Goal: Navigation & Orientation: Find specific page/section

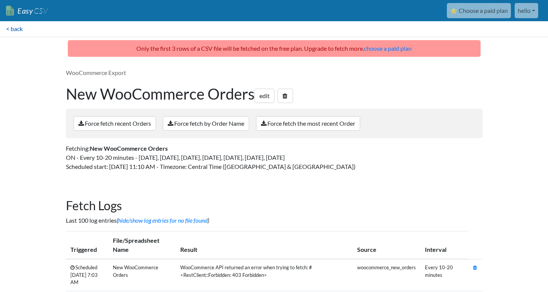
click at [25, 31] on link "< back" at bounding box center [14, 28] width 29 height 15
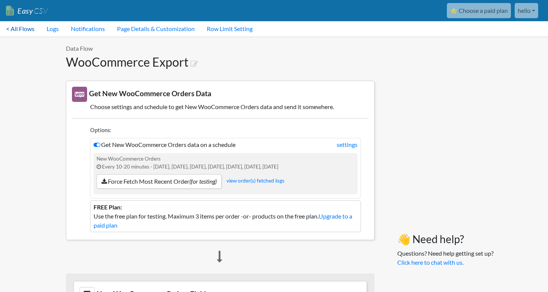
click at [32, 31] on link "< All Flows" at bounding box center [20, 28] width 41 height 15
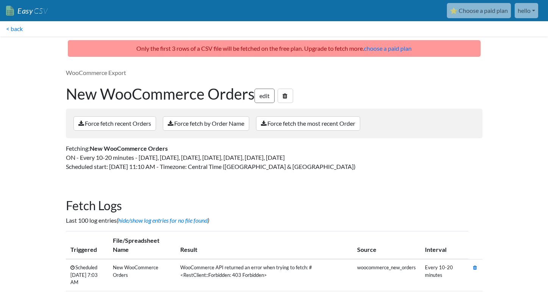
scroll to position [114, 0]
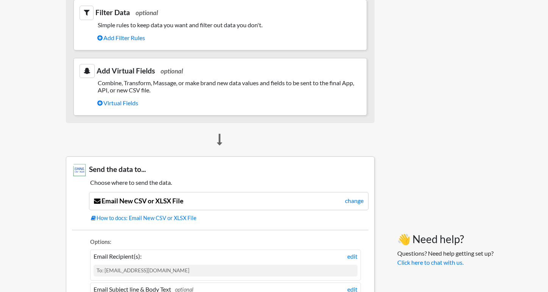
scroll to position [527, 0]
